Goal: Task Accomplishment & Management: Manage account settings

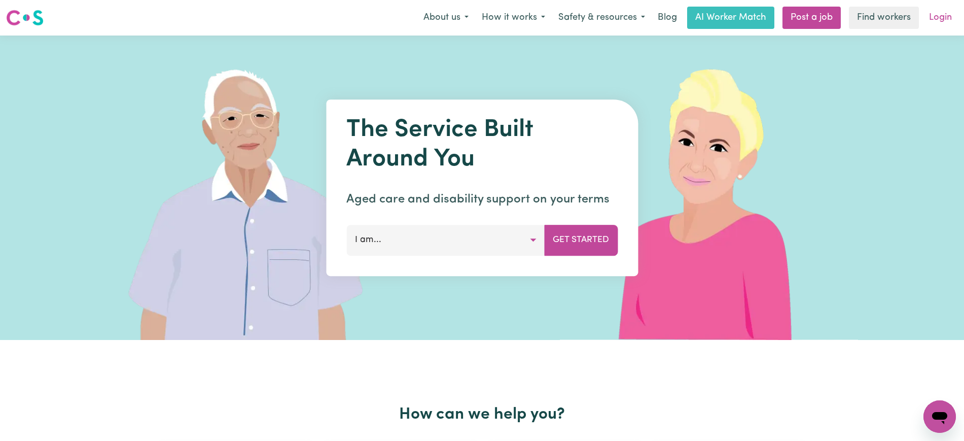
click at [932, 19] on link "Login" at bounding box center [940, 18] width 35 height 22
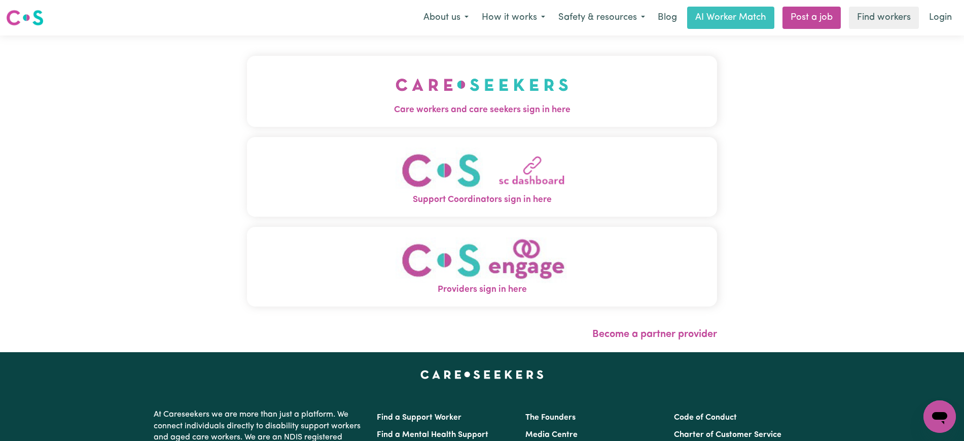
click at [373, 93] on button "Care workers and care seekers sign in here" at bounding box center [482, 91] width 470 height 71
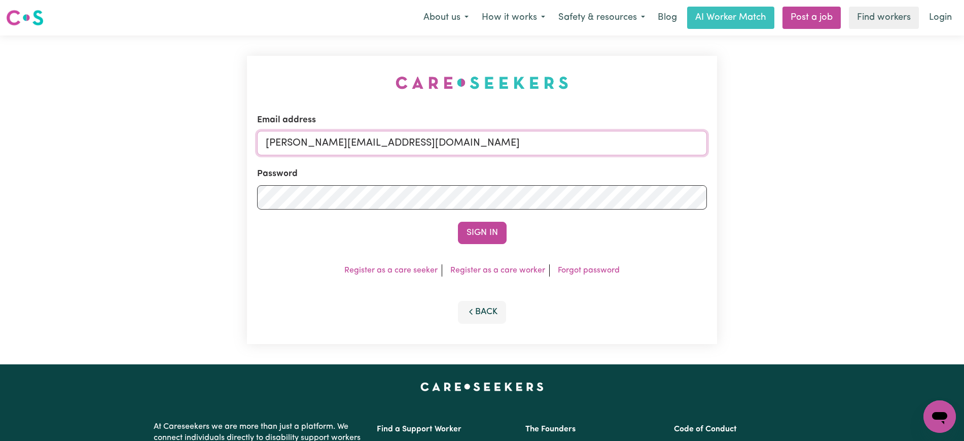
click at [458, 142] on input "[PERSON_NAME][EMAIL_ADDRESS][DOMAIN_NAME]" at bounding box center [482, 143] width 450 height 24
drag, startPoint x: 328, startPoint y: 145, endPoint x: 753, endPoint y: 153, distance: 425.5
click at [753, 153] on div "Email address [EMAIL_ADDRESS][DOMAIN_NAME] Password Sign In Register as a care …" at bounding box center [482, 199] width 964 height 329
type input "[EMAIL_ADDRESS][DOMAIN_NAME]"
click at [458, 222] on button "Sign In" at bounding box center [482, 233] width 49 height 22
